Goal: Task Accomplishment & Management: Use online tool/utility

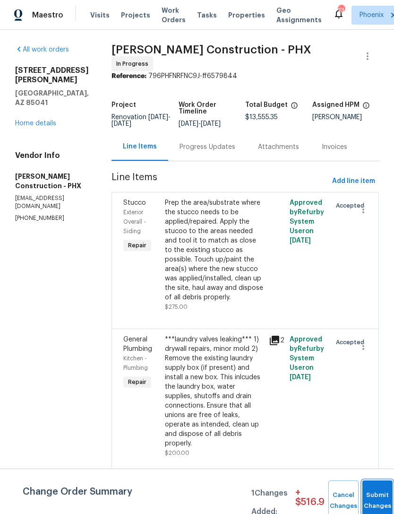
click at [379, 497] on button "Submit Changes" at bounding box center [378, 500] width 30 height 41
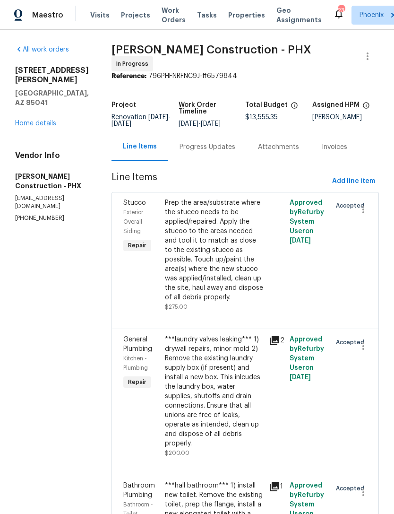
click at [26, 120] on link "Home details" at bounding box center [35, 123] width 41 height 7
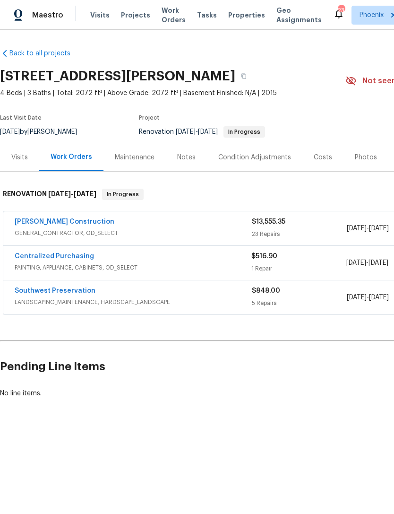
click at [46, 222] on link "[PERSON_NAME] Construction" at bounding box center [65, 221] width 100 height 7
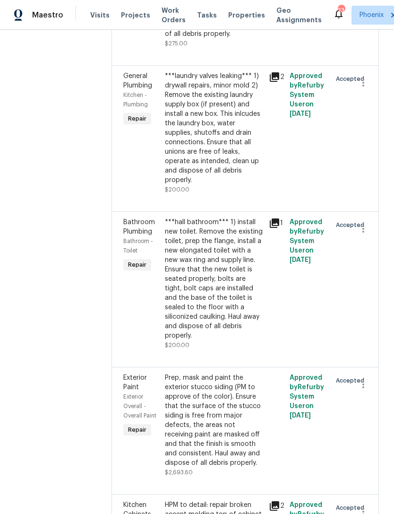
scroll to position [265, 0]
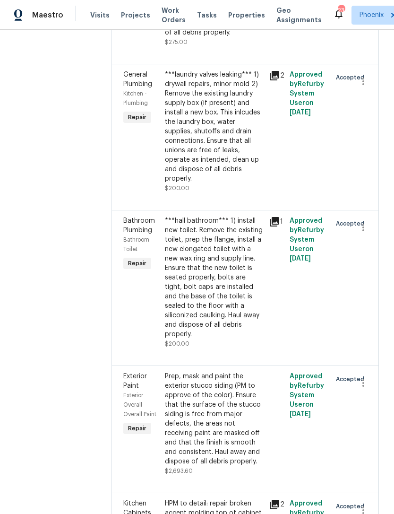
click at [220, 387] on div "Prep, mask and paint the exterior stucco siding (PM to approve of the color). E…" at bounding box center [214, 419] width 98 height 95
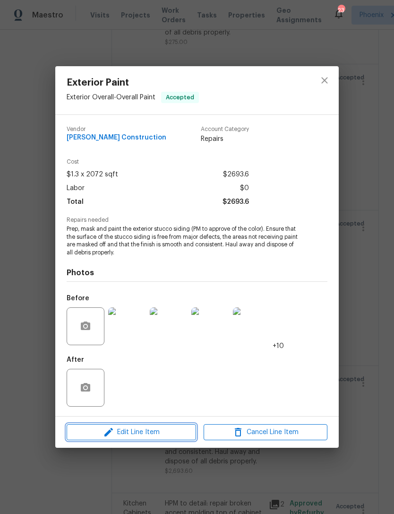
click at [103, 434] on icon "button" at bounding box center [108, 431] width 11 height 11
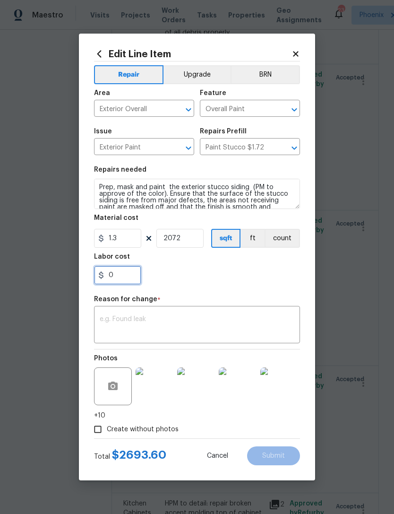
click at [136, 280] on input "0" at bounding box center [117, 275] width 47 height 19
type input "445"
click at [253, 277] on div "445" at bounding box center [197, 275] width 206 height 19
click at [249, 335] on textarea at bounding box center [197, 326] width 195 height 20
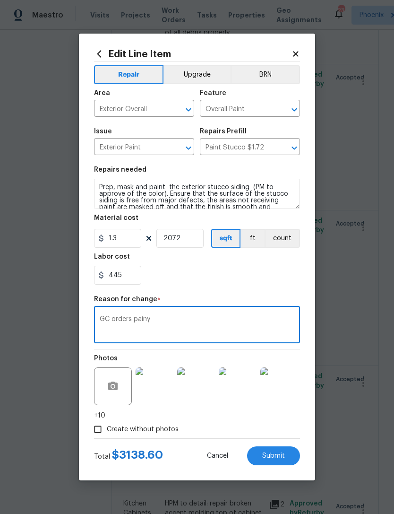
click at [251, 282] on div "445" at bounding box center [197, 275] width 206 height 19
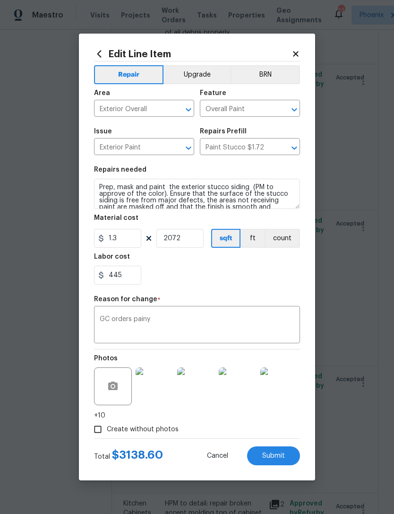
click at [234, 332] on textarea "GC orders painy" at bounding box center [197, 326] width 195 height 20
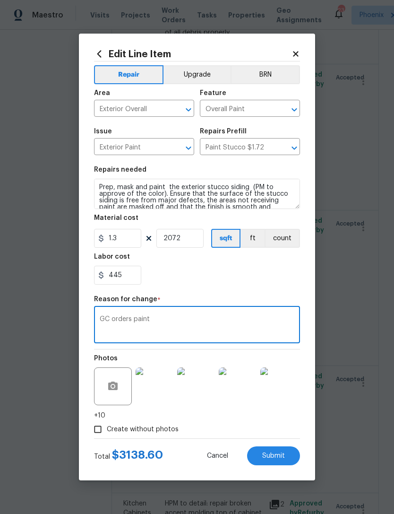
type textarea "GC orders paint"
click at [257, 277] on div "445" at bounding box center [197, 275] width 206 height 19
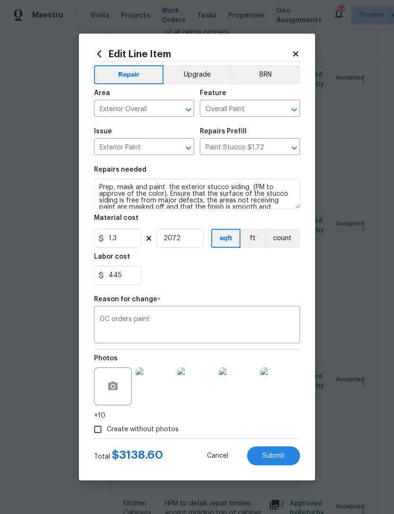
click at [282, 455] on span "Submit" at bounding box center [273, 455] width 23 height 7
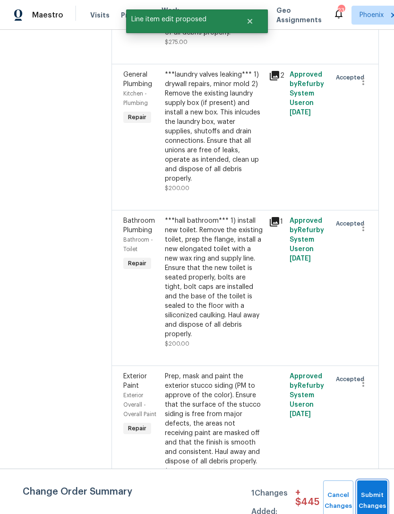
click at [376, 499] on span "Submit Changes" at bounding box center [372, 501] width 21 height 22
